Goal: Find specific page/section: Find specific page/section

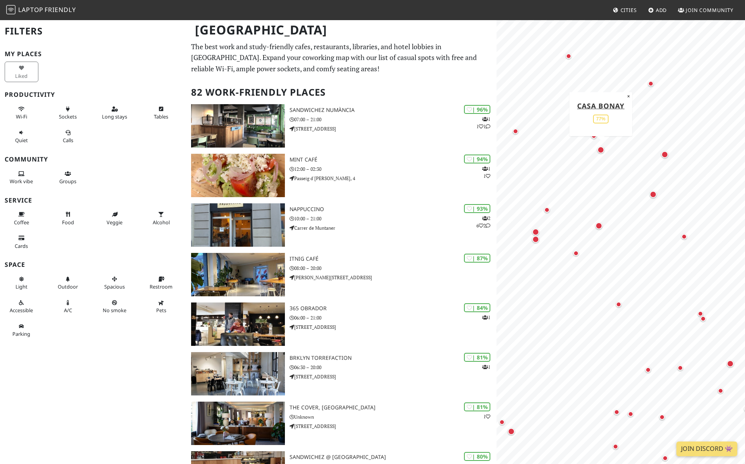
click at [599, 150] on div "Map marker" at bounding box center [600, 149] width 7 height 7
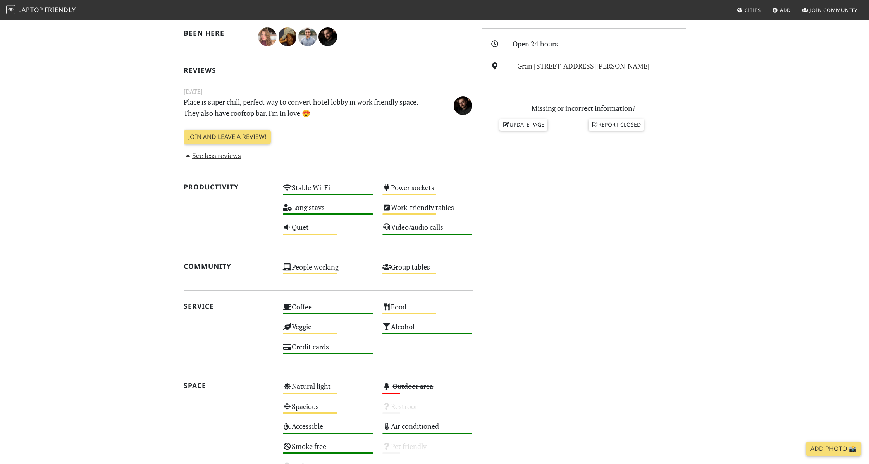
scroll to position [167, 0]
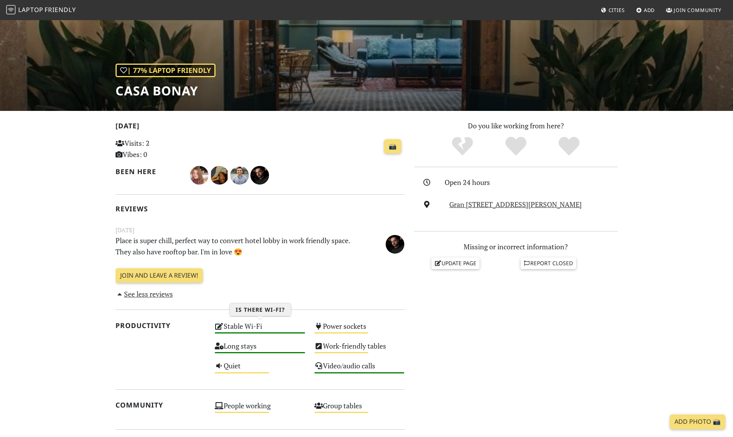
scroll to position [34, 0]
